Goal: Task Accomplishment & Management: Manage account settings

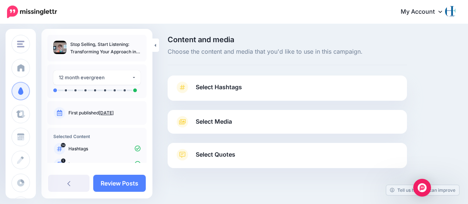
scroll to position [12, 0]
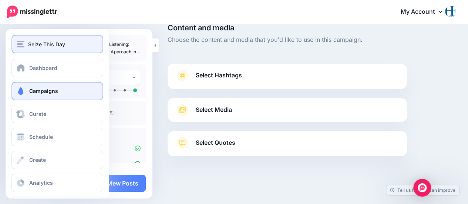
click at [21, 42] on img "button" at bounding box center [20, 44] width 7 height 7
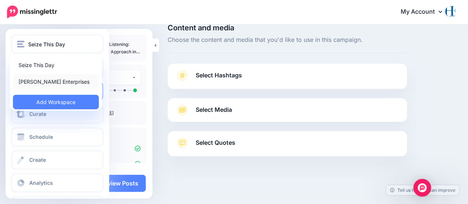
click at [27, 81] on link "[PERSON_NAME] Enterprises" at bounding box center [56, 81] width 86 height 14
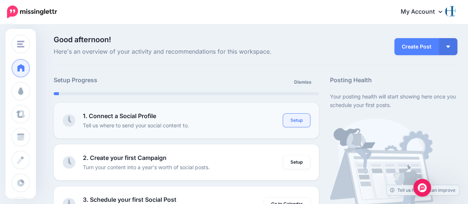
click at [299, 122] on link "Setup" at bounding box center [296, 119] width 27 height 13
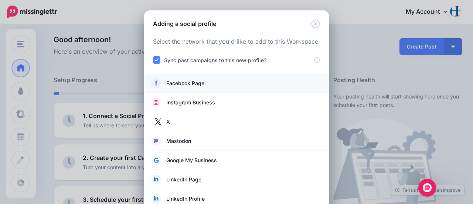
click at [186, 84] on span "Facebook Page" at bounding box center [185, 83] width 38 height 9
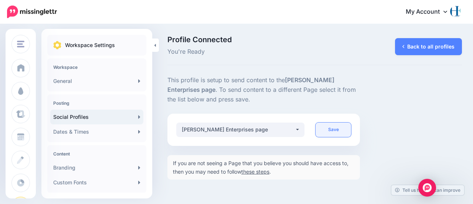
click at [336, 129] on link "Save" at bounding box center [333, 129] width 35 height 14
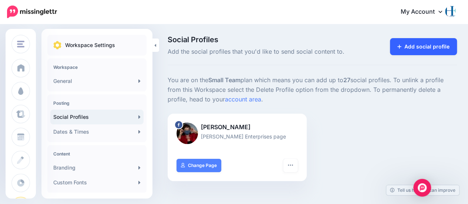
click at [424, 42] on link "Add social profile" at bounding box center [423, 46] width 67 height 17
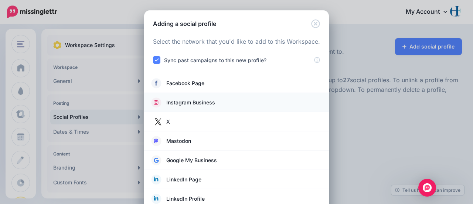
click at [187, 103] on span "Instagram Business" at bounding box center [190, 102] width 49 height 9
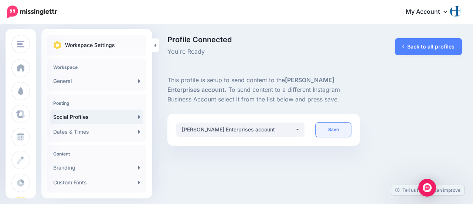
click at [328, 129] on link "Save" at bounding box center [333, 129] width 35 height 14
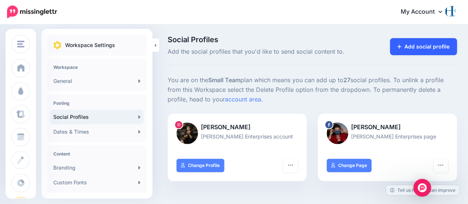
click at [412, 44] on link "Add social profile" at bounding box center [423, 46] width 67 height 17
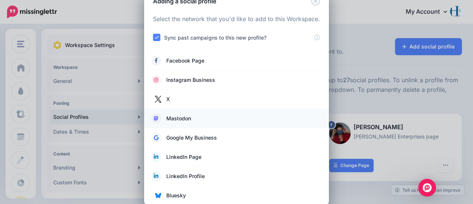
scroll to position [34, 0]
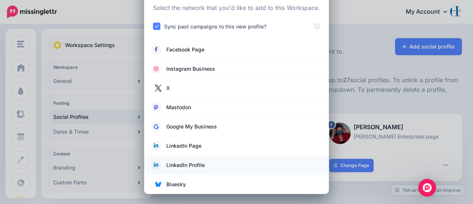
click at [183, 163] on span "LinkedIn Profile" at bounding box center [185, 164] width 38 height 9
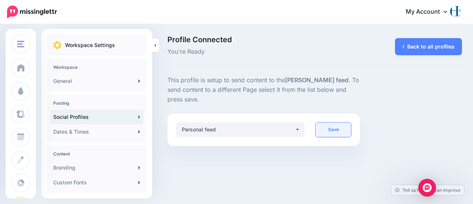
click at [325, 131] on link "Save" at bounding box center [333, 129] width 35 height 14
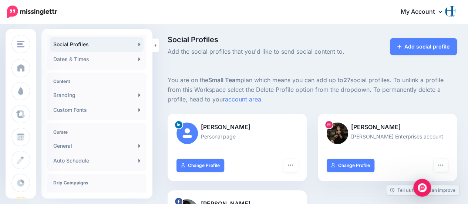
scroll to position [37, 0]
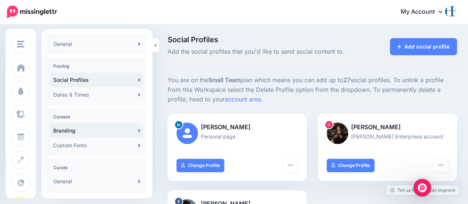
click at [92, 129] on link "Branding" at bounding box center [96, 130] width 93 height 15
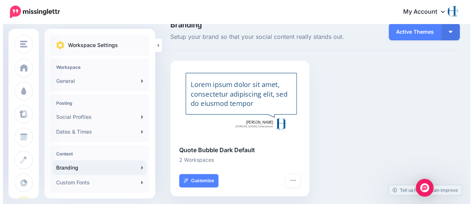
scroll to position [27, 0]
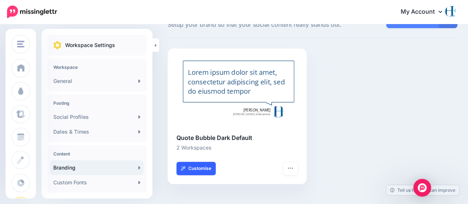
click at [205, 163] on link "Customise" at bounding box center [195, 168] width 39 height 13
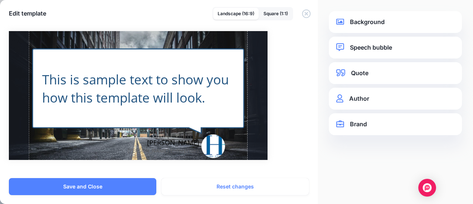
click at [367, 124] on link "Brand" at bounding box center [395, 124] width 118 height 10
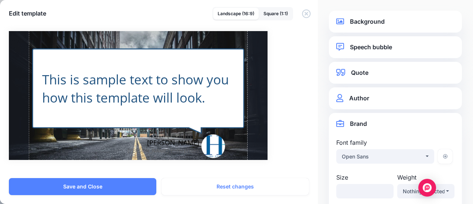
scroll to position [0, 0]
click at [361, 97] on link "Author" at bounding box center [395, 99] width 118 height 10
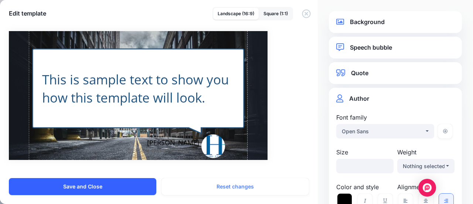
click at [89, 186] on button "Save and Close" at bounding box center [82, 186] width 147 height 17
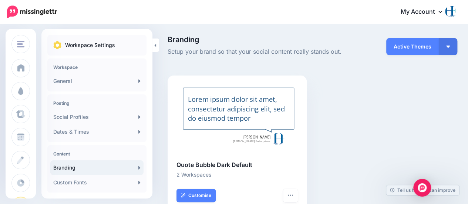
click at [276, 137] on div at bounding box center [278, 138] width 13 height 13
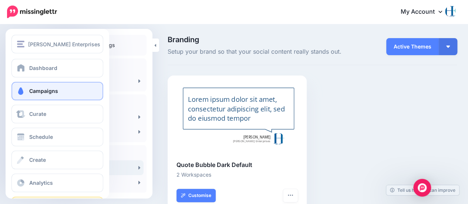
click at [34, 88] on span "Campaigns" at bounding box center [43, 91] width 29 height 6
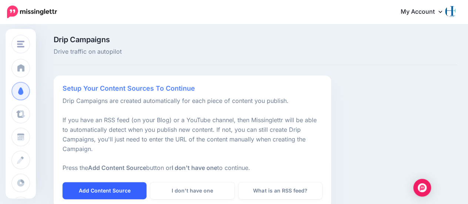
click at [96, 192] on link "Add Content Source" at bounding box center [104, 190] width 84 height 17
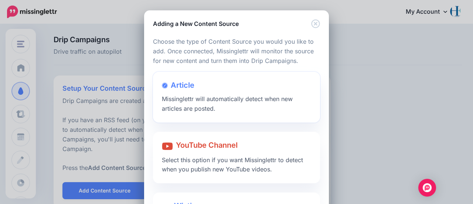
scroll to position [37, 0]
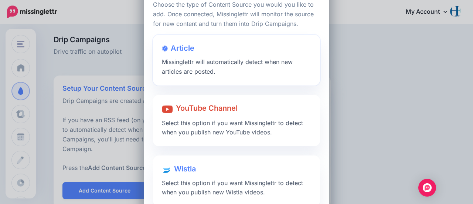
click at [183, 49] on span "Article" at bounding box center [183, 48] width 24 height 9
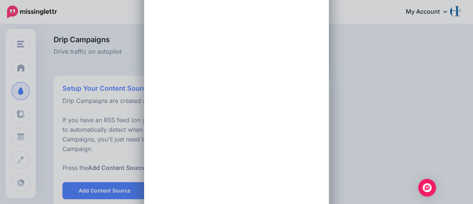
scroll to position [0, 0]
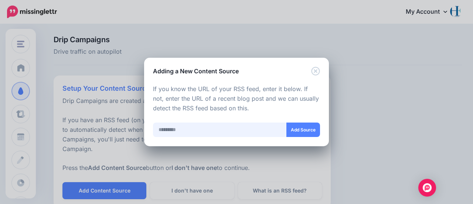
click at [178, 130] on input "text" at bounding box center [220, 129] width 134 height 14
paste input "**********"
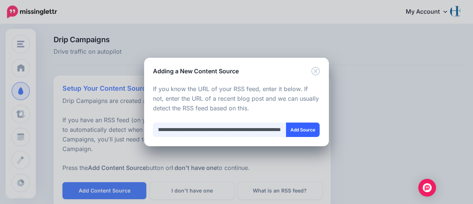
type input "**********"
click at [300, 130] on button "Add Source" at bounding box center [303, 129] width 34 height 14
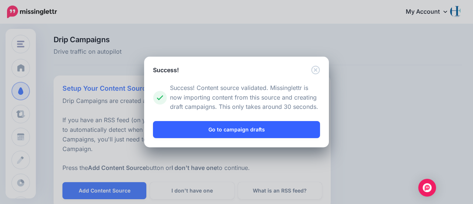
click at [238, 128] on link "Go to campaign drafts" at bounding box center [236, 129] width 167 height 17
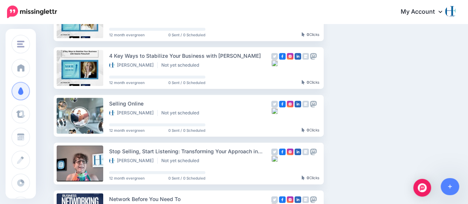
scroll to position [148, 0]
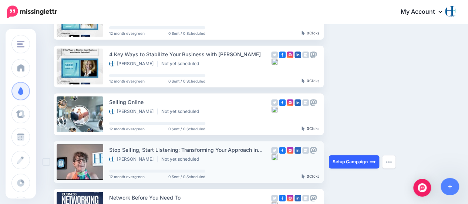
click at [355, 162] on link "Setup Campaign" at bounding box center [354, 161] width 50 height 13
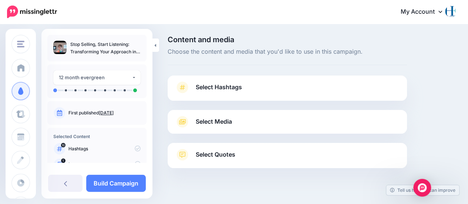
click at [241, 92] on span "Select Hashtags" at bounding box center [219, 87] width 46 height 10
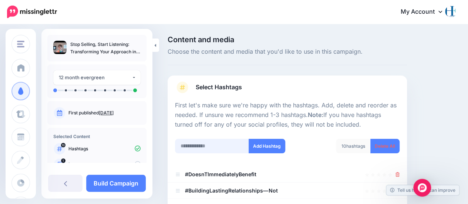
click at [201, 145] on input "text" at bounding box center [212, 146] width 74 height 14
type input "*****"
click at [264, 145] on button "Add Hashtag" at bounding box center [266, 146] width 37 height 14
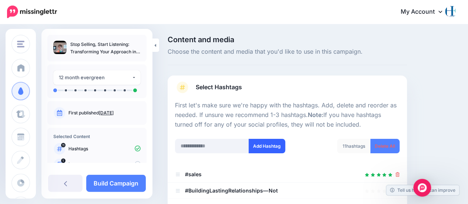
scroll to position [166, 0]
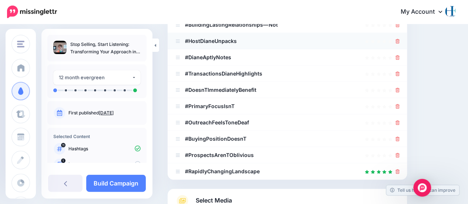
click at [399, 40] on icon at bounding box center [397, 41] width 4 height 4
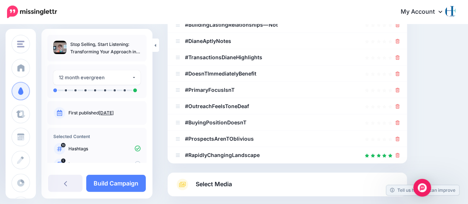
click at [399, 40] on icon at bounding box center [397, 41] width 4 height 4
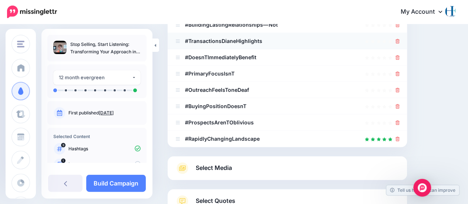
click at [399, 41] on icon at bounding box center [397, 41] width 4 height 4
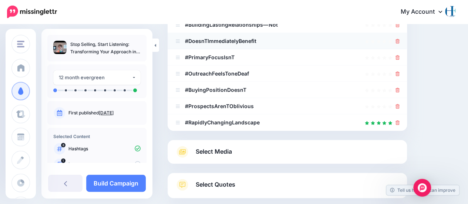
click at [399, 41] on icon at bounding box center [397, 41] width 4 height 4
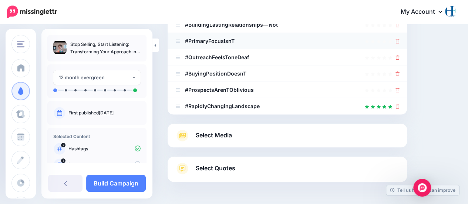
click at [399, 41] on icon at bounding box center [397, 41] width 4 height 4
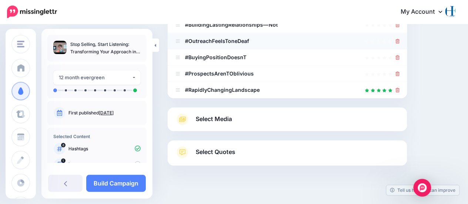
click at [399, 39] on icon at bounding box center [397, 41] width 4 height 4
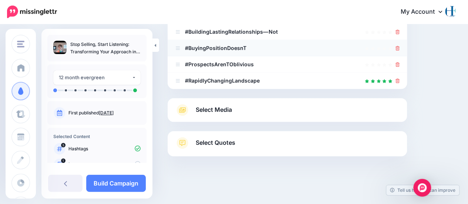
click at [399, 49] on icon at bounding box center [397, 48] width 4 height 4
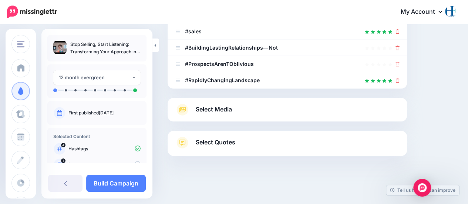
scroll to position [142, 0]
click at [399, 48] on icon at bounding box center [397, 48] width 4 height 4
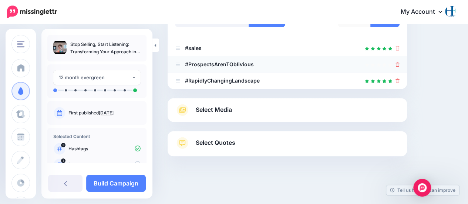
click at [399, 65] on icon at bounding box center [397, 64] width 4 height 4
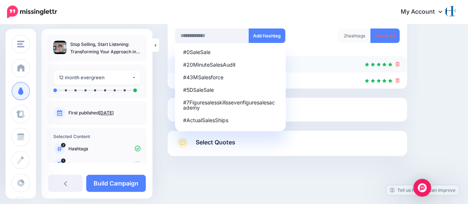
scroll to position [110, 0]
click at [203, 33] on input "text" at bounding box center [212, 36] width 74 height 14
type input "*******"
click at [273, 35] on button "Add Hashtag" at bounding box center [266, 36] width 37 height 14
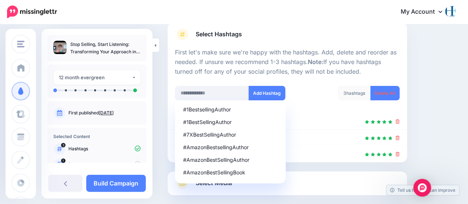
scroll to position [52, 0]
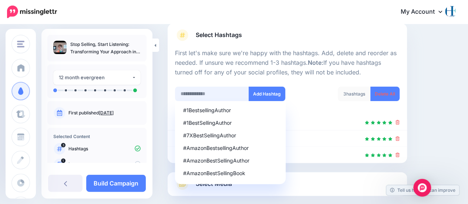
click at [205, 97] on input "text" at bounding box center [212, 93] width 74 height 14
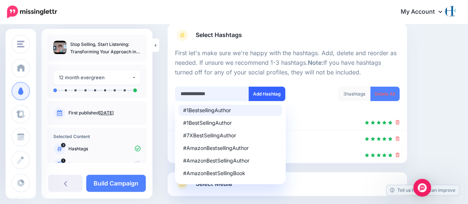
type input "**********"
click at [270, 92] on button "Add Hashtag" at bounding box center [266, 93] width 37 height 14
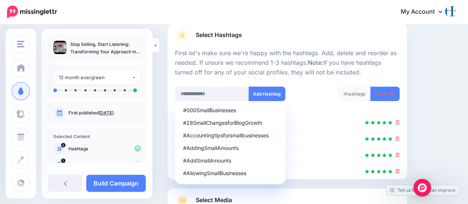
scroll to position [142, 0]
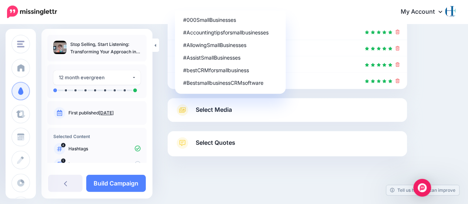
click at [255, 160] on div at bounding box center [286, 174] width 239 height 37
click at [431, 64] on div "Content and media Choose the content and media that you'd like to use in this c…" at bounding box center [312, 43] width 300 height 299
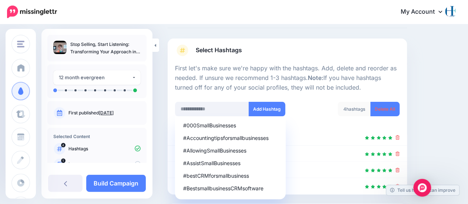
scroll to position [31, 0]
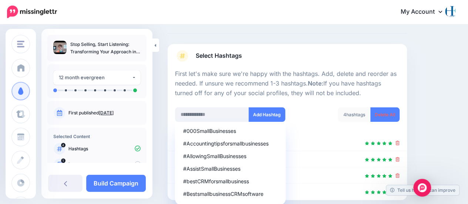
click at [305, 114] on div "4 hashtags Delete All" at bounding box center [346, 119] width 118 height 24
click at [205, 115] on input "text" at bounding box center [212, 114] width 74 height 14
click at [306, 106] on div at bounding box center [287, 102] width 224 height 9
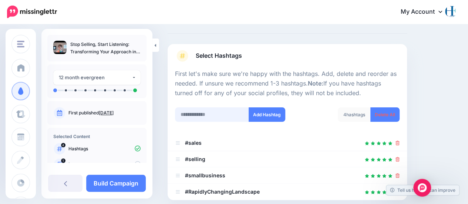
click at [222, 118] on input "text" at bounding box center [212, 114] width 74 height 14
type input "**********"
click at [265, 113] on button "Add Hashtag" at bounding box center [266, 114] width 37 height 14
click at [179, 117] on input "text" at bounding box center [212, 114] width 74 height 14
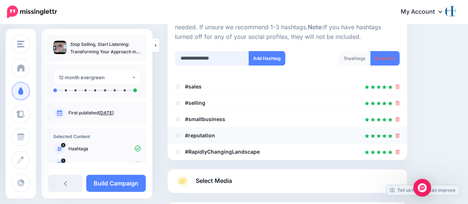
scroll to position [0, 0]
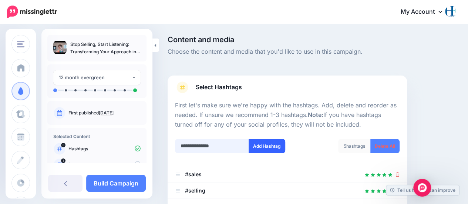
type input "**********"
click at [261, 147] on button "Add Hashtag" at bounding box center [266, 146] width 37 height 14
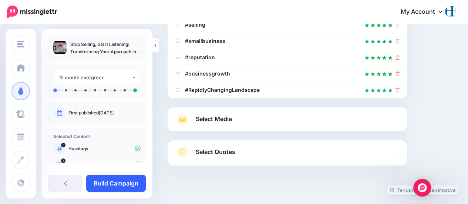
click at [109, 183] on link "Build Campaign" at bounding box center [116, 182] width 60 height 17
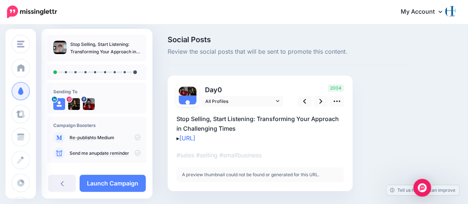
scroll to position [20, 0]
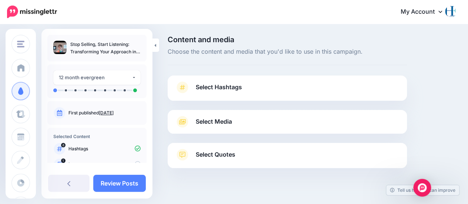
scroll to position [12, 0]
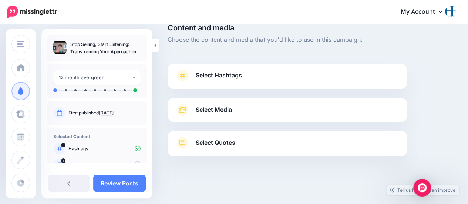
click at [238, 108] on link "Select Media" at bounding box center [287, 110] width 224 height 12
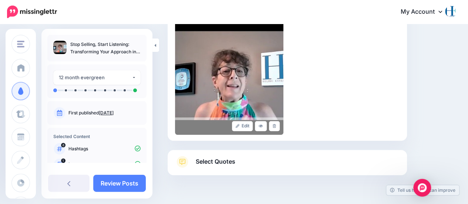
scroll to position [197, 0]
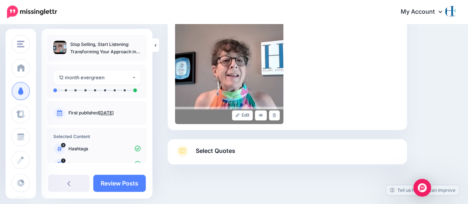
click at [210, 151] on span "Select Quotes" at bounding box center [216, 151] width 40 height 10
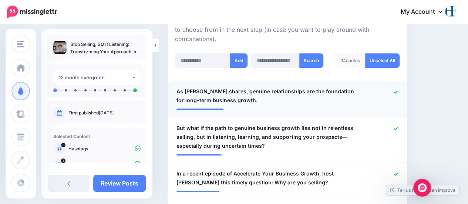
click at [217, 87] on span "As Diane shares, genuine relationships are the foundation for long-term busines…" at bounding box center [267, 96] width 183 height 18
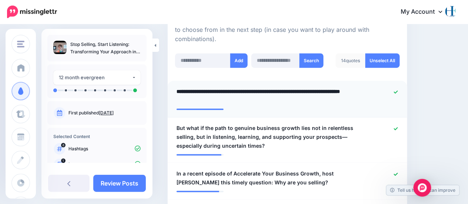
drag, startPoint x: 220, startPoint y: 81, endPoint x: 175, endPoint y: 83, distance: 44.8
click at [175, 87] on div "**********" at bounding box center [268, 96] width 194 height 18
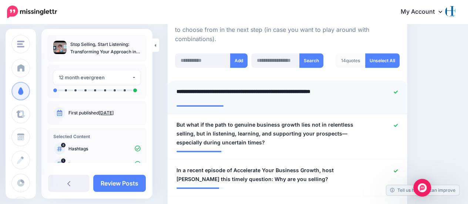
type textarea "**********"
click at [209, 120] on span "But what if the path to genuine business growth lies not in relentless selling,…" at bounding box center [267, 133] width 183 height 27
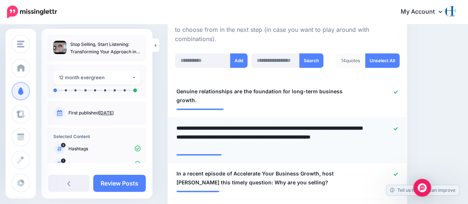
drag, startPoint x: 205, startPoint y: 109, endPoint x: 173, endPoint y: 109, distance: 32.5
click at [173, 123] on div "**********" at bounding box center [268, 136] width 194 height 27
type textarea "**********"
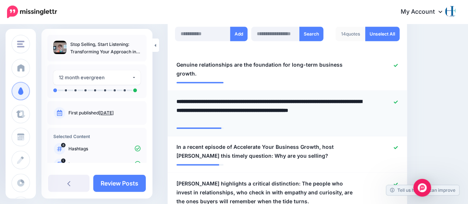
scroll to position [234, 0]
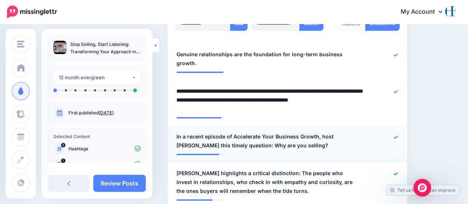
click at [397, 135] on icon at bounding box center [395, 136] width 4 height 3
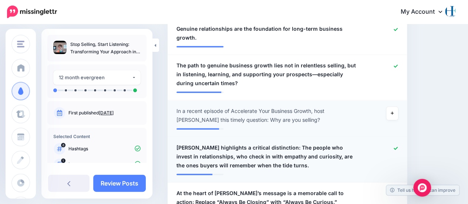
scroll to position [271, 0]
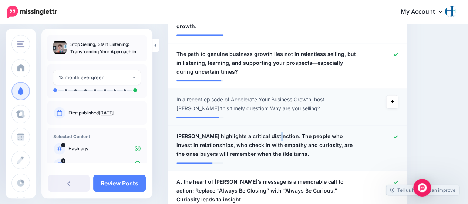
click at [268, 132] on span "Diane highlights a critical distinction: The people who invest in relationships…" at bounding box center [267, 145] width 183 height 27
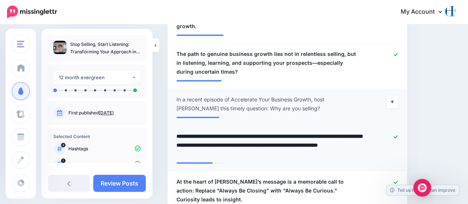
drag, startPoint x: 269, startPoint y: 118, endPoint x: 177, endPoint y: 119, distance: 92.4
click at [177, 132] on textarea "**********" at bounding box center [269, 145] width 186 height 27
type textarea "**********"
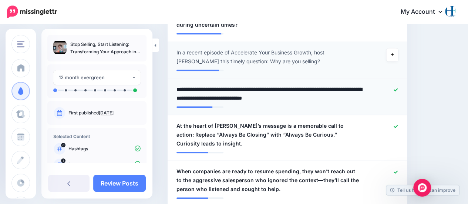
scroll to position [344, 0]
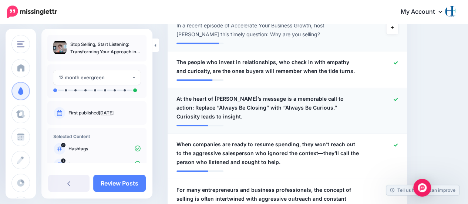
click at [328, 94] on span "At the heart of Diane’s message is a memorable call to action: Replace “Always …" at bounding box center [267, 107] width 183 height 27
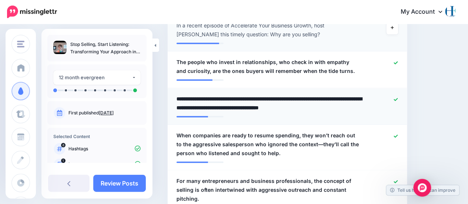
drag, startPoint x: 330, startPoint y: 79, endPoint x: 167, endPoint y: 76, distance: 162.3
click at [167, 88] on li "**********" at bounding box center [286, 106] width 239 height 37
type textarea "**********"
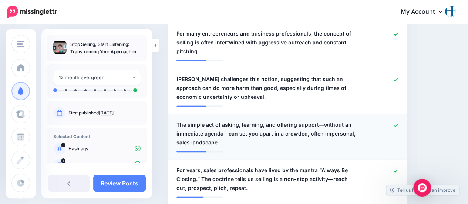
scroll to position [492, 0]
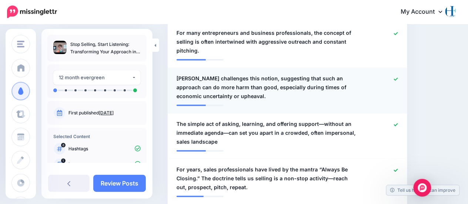
click at [397, 77] on icon at bounding box center [395, 78] width 4 height 3
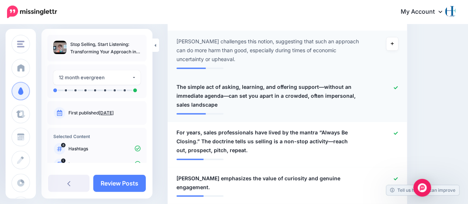
scroll to position [603, 0]
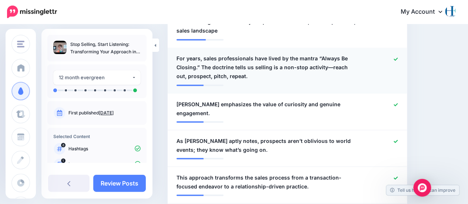
click at [254, 61] on span "For years, sales professionals have lived by the mantra “Always Be Closing.” Th…" at bounding box center [267, 67] width 183 height 27
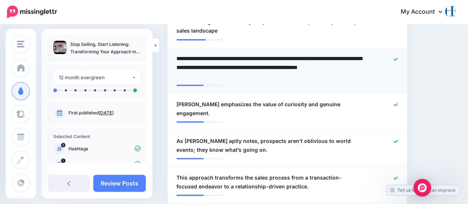
click at [244, 58] on textarea "**********" at bounding box center [269, 67] width 186 height 27
type textarea "**********"
click at [397, 103] on icon at bounding box center [395, 104] width 4 height 3
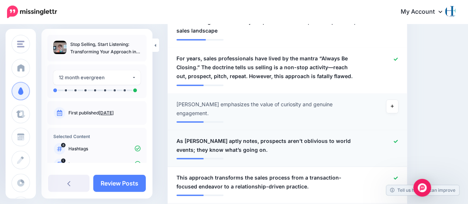
click at [397, 139] on icon at bounding box center [395, 141] width 4 height 4
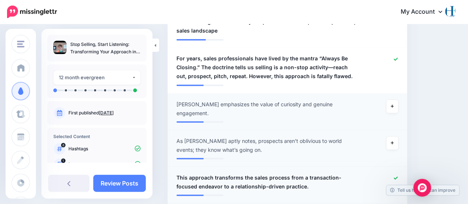
click at [397, 176] on icon at bounding box center [395, 178] width 4 height 4
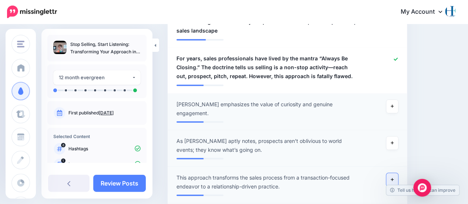
click at [398, 173] on link at bounding box center [392, 179] width 12 height 13
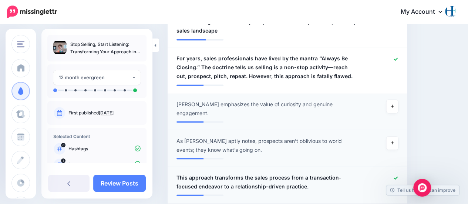
click at [213, 173] on span "This approach transforms the sales process from a transaction-focused endeavor …" at bounding box center [267, 182] width 183 height 18
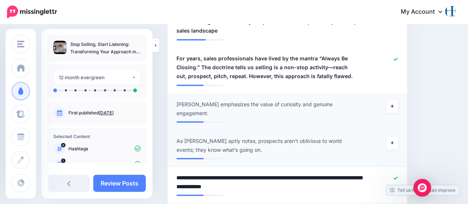
drag, startPoint x: 214, startPoint y: 155, endPoint x: 160, endPoint y: 153, distance: 53.3
click at [203, 173] on textarea "**********" at bounding box center [269, 182] width 186 height 18
type textarea "**********"
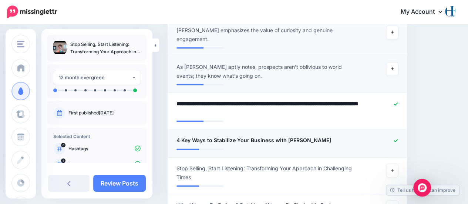
click at [397, 138] on icon at bounding box center [395, 140] width 4 height 4
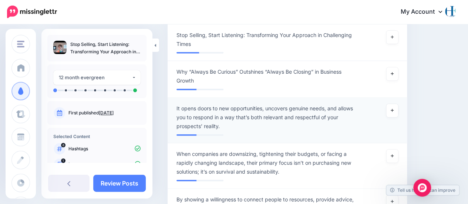
scroll to position [825, 0]
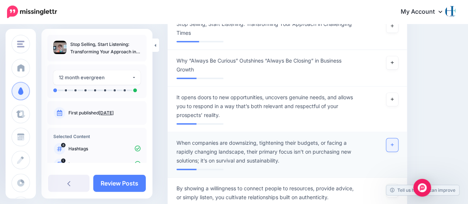
click at [393, 143] on icon at bounding box center [391, 145] width 3 height 4
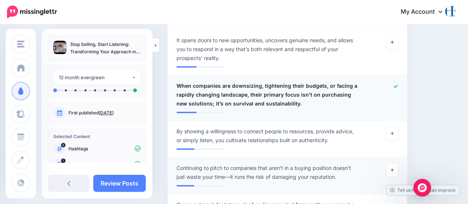
scroll to position [899, 0]
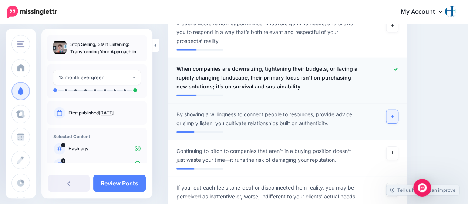
click at [393, 114] on icon at bounding box center [391, 116] width 3 height 4
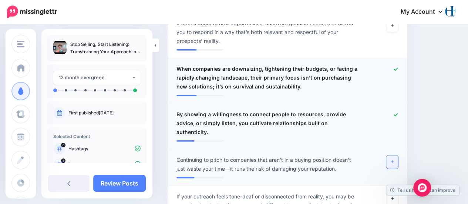
click at [393, 160] on icon at bounding box center [391, 161] width 3 height 3
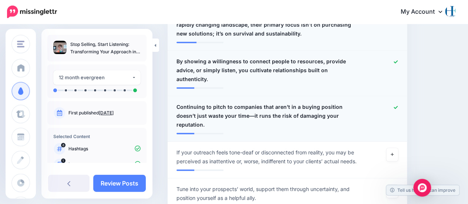
scroll to position [973, 0]
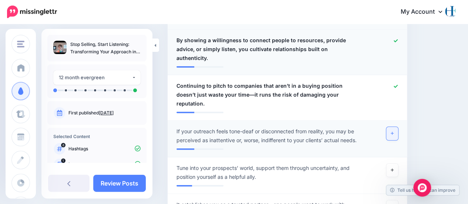
click at [393, 131] on icon at bounding box center [391, 133] width 3 height 4
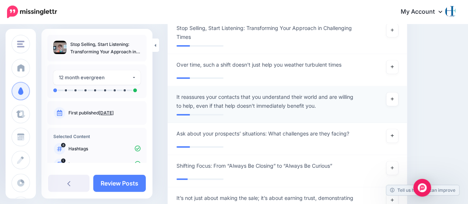
scroll to position [1231, 0]
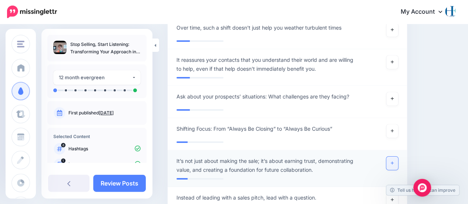
click at [393, 161] on icon at bounding box center [391, 163] width 3 height 4
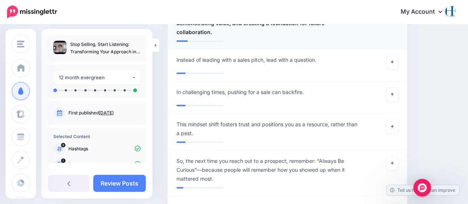
scroll to position [1379, 0]
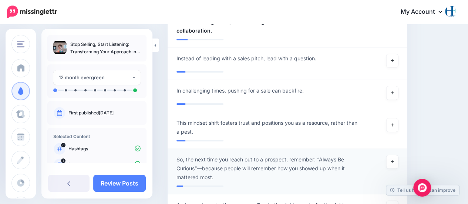
click at [188, 155] on span "So, the next time you reach out to a prospect, remember: “Always Be Curious”—be…" at bounding box center [267, 168] width 183 height 27
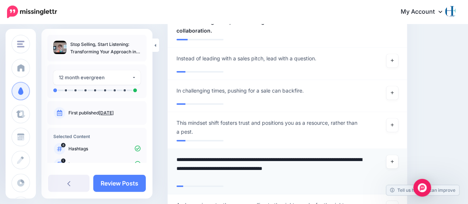
drag, startPoint x: 186, startPoint y: 100, endPoint x: 171, endPoint y: 100, distance: 15.2
click at [171, 155] on div "**********" at bounding box center [268, 168] width 194 height 27
type textarea "**********"
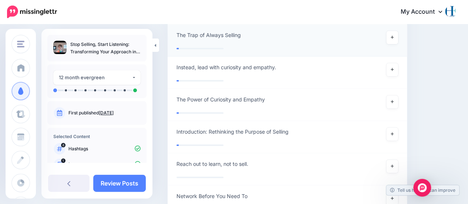
scroll to position [1685, 0]
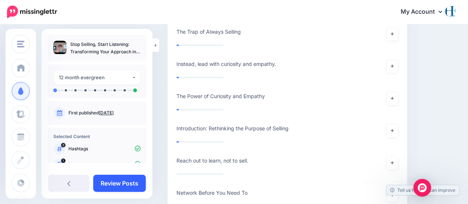
click at [118, 182] on link "Review Posts" at bounding box center [119, 182] width 52 height 17
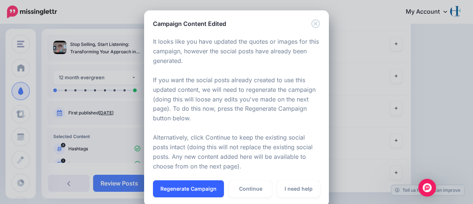
click at [186, 187] on button "Regenerate Campaign" at bounding box center [188, 188] width 71 height 17
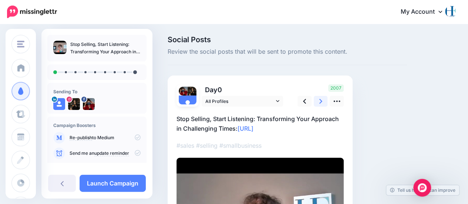
click at [320, 100] on icon at bounding box center [320, 101] width 3 height 5
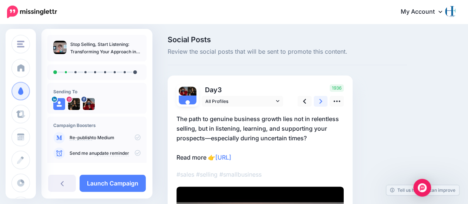
scroll to position [37, 0]
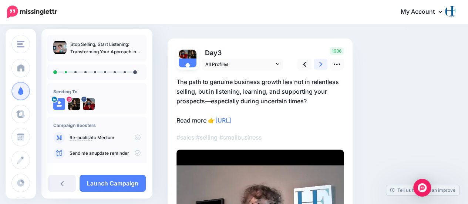
click at [319, 63] on icon at bounding box center [320, 64] width 3 height 8
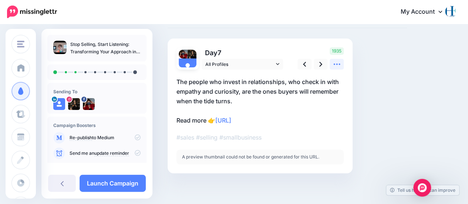
click at [337, 63] on icon at bounding box center [337, 64] width 8 height 8
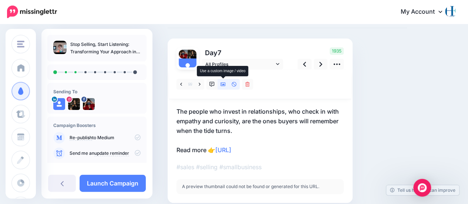
click at [220, 85] on icon at bounding box center [222, 84] width 5 height 5
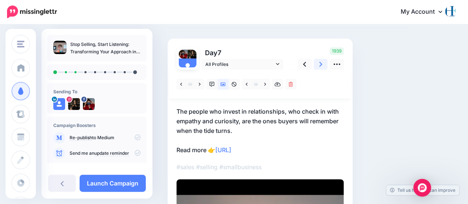
click at [323, 64] on link at bounding box center [320, 64] width 14 height 11
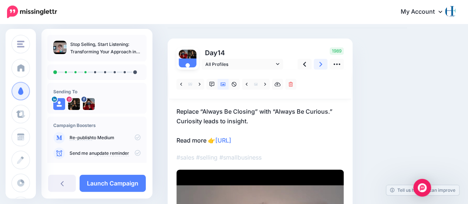
click at [323, 64] on link at bounding box center [320, 64] width 14 height 11
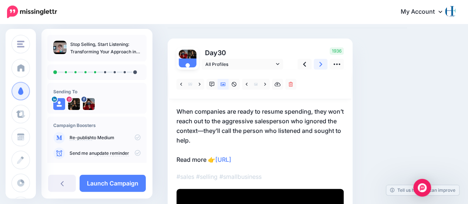
click at [323, 64] on link at bounding box center [320, 64] width 14 height 11
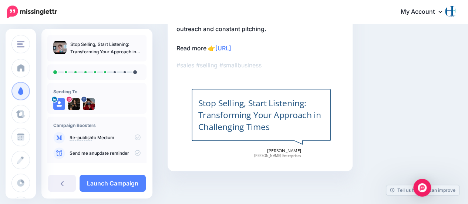
scroll to position [65, 0]
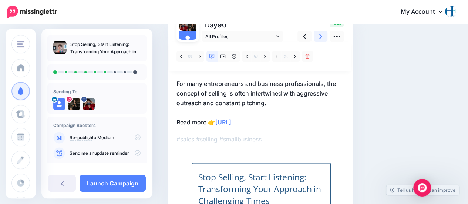
click at [318, 36] on link at bounding box center [320, 36] width 14 height 11
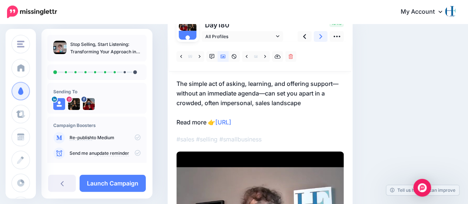
click at [318, 36] on link at bounding box center [320, 36] width 14 height 11
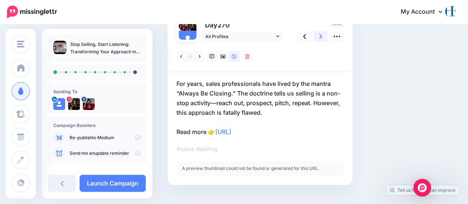
click at [318, 33] on link at bounding box center [320, 36] width 14 height 11
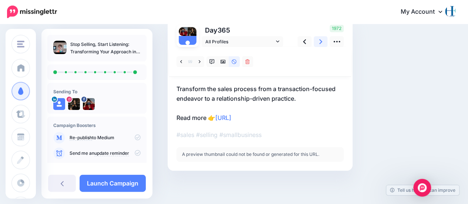
scroll to position [59, 0]
click at [214, 60] on link at bounding box center [211, 62] width 11 height 11
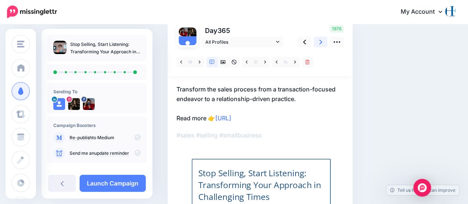
click at [319, 40] on icon at bounding box center [320, 42] width 3 height 8
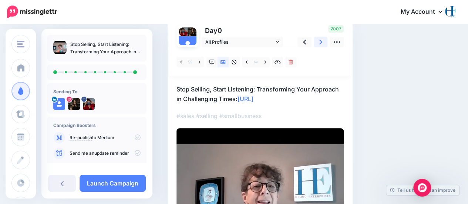
click at [319, 40] on icon at bounding box center [320, 42] width 3 height 8
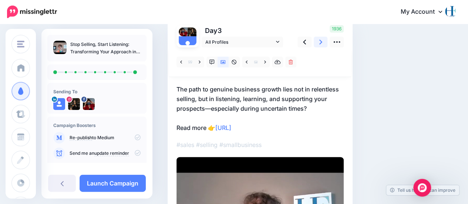
click at [319, 40] on icon at bounding box center [320, 42] width 3 height 8
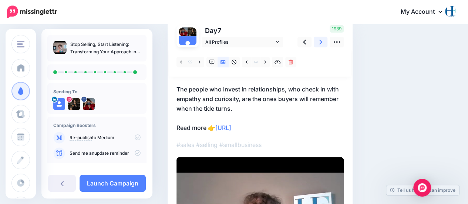
click at [319, 40] on icon at bounding box center [320, 42] width 3 height 8
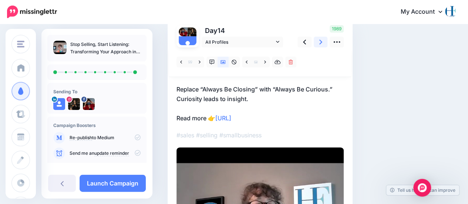
click at [319, 40] on icon at bounding box center [320, 42] width 3 height 8
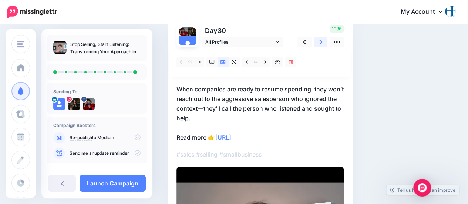
click at [319, 40] on icon at bounding box center [320, 42] width 3 height 8
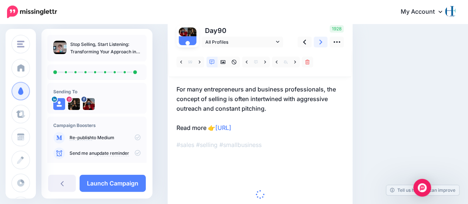
click at [320, 40] on icon at bounding box center [320, 42] width 3 height 5
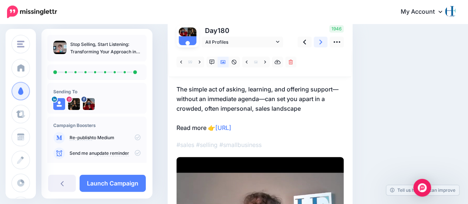
click at [320, 40] on icon at bounding box center [320, 42] width 3 height 5
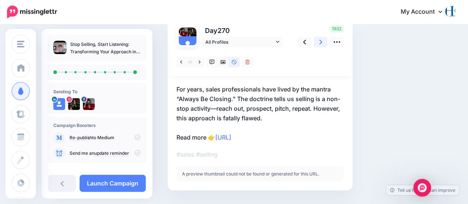
click at [320, 40] on icon at bounding box center [320, 42] width 3 height 5
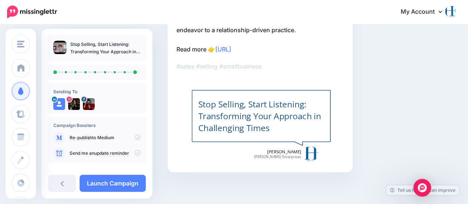
scroll to position [129, 0]
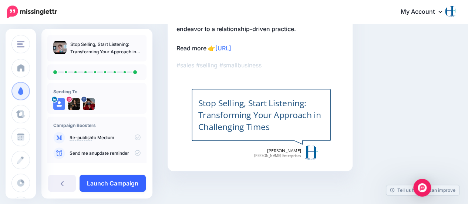
click at [112, 182] on link "Launch Campaign" at bounding box center [112, 182] width 66 height 17
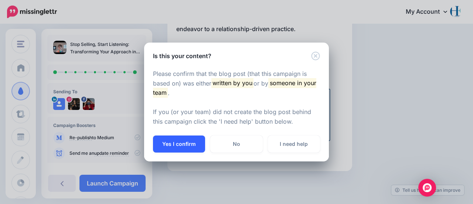
click at [174, 144] on button "Yes I confirm" at bounding box center [179, 143] width 52 height 17
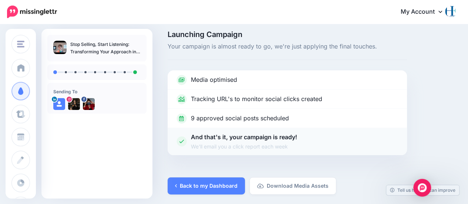
scroll to position [6, 0]
